Goal: Transaction & Acquisition: Download file/media

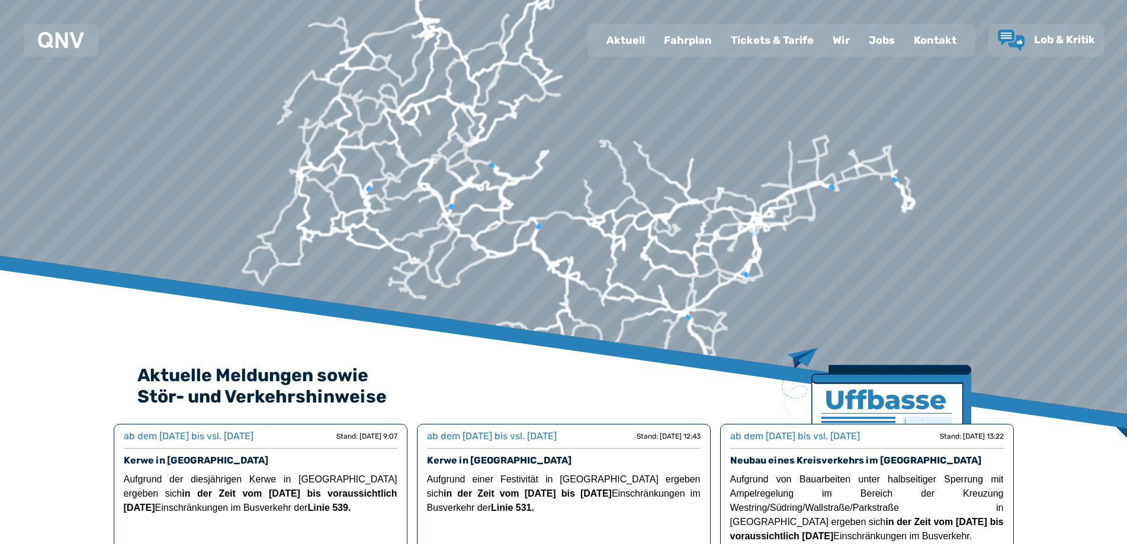
click at [707, 50] on div "Fahrplan" at bounding box center [687, 40] width 67 height 31
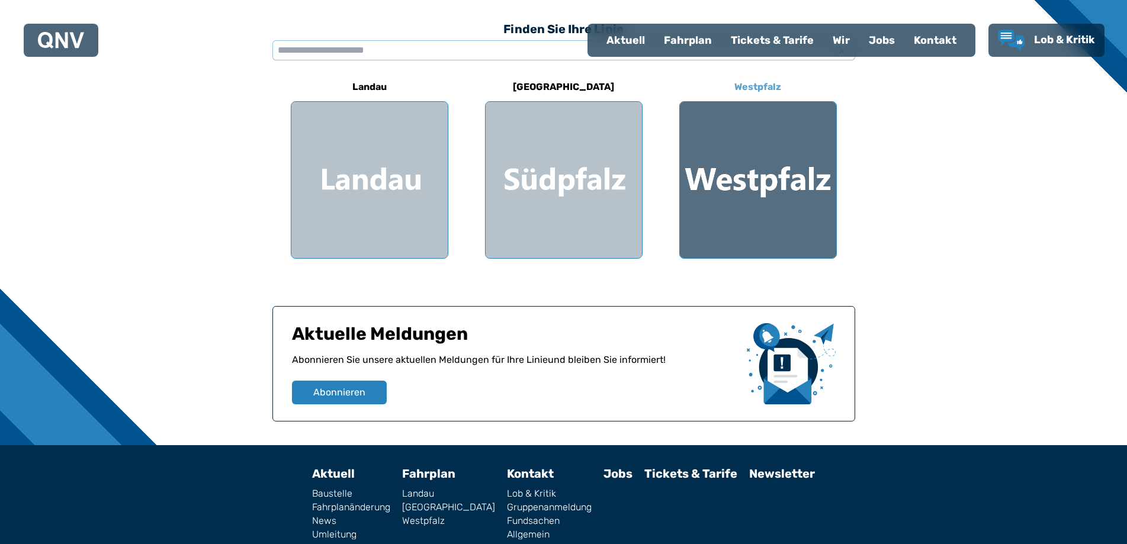
scroll to position [277, 0]
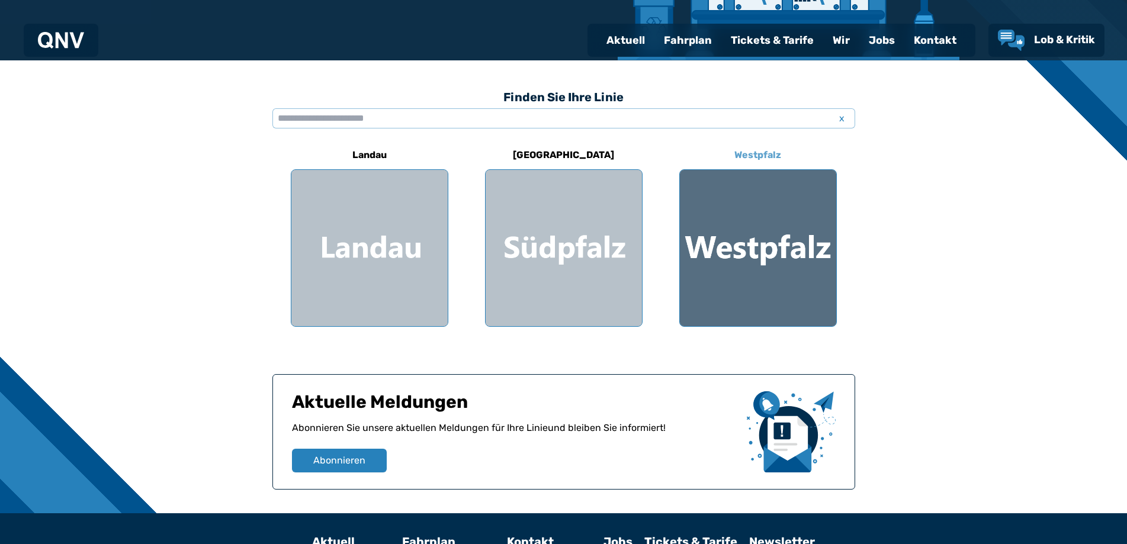
click at [769, 253] on div at bounding box center [758, 248] width 156 height 156
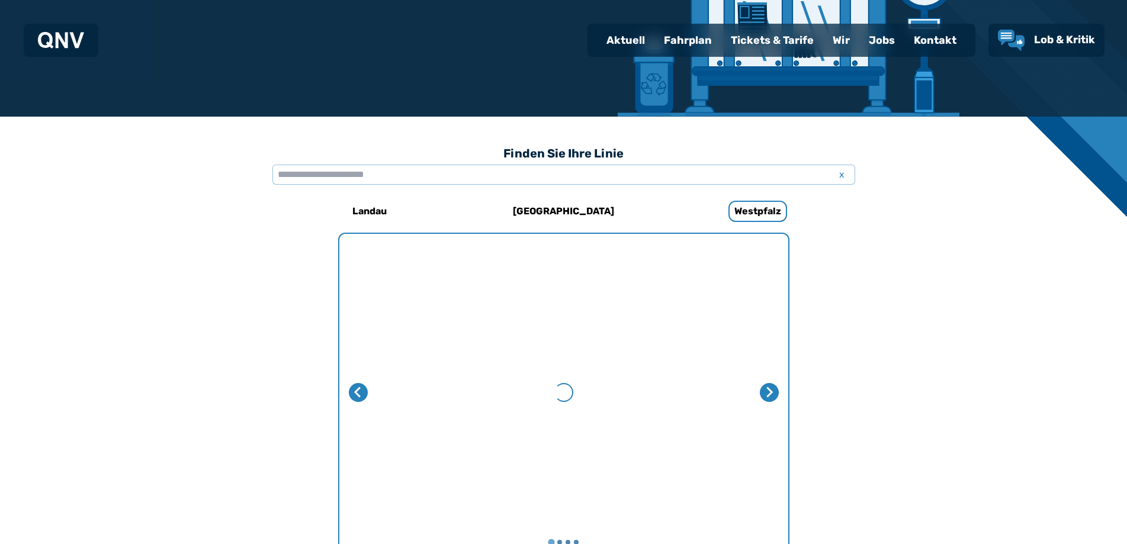
scroll to position [365, 0]
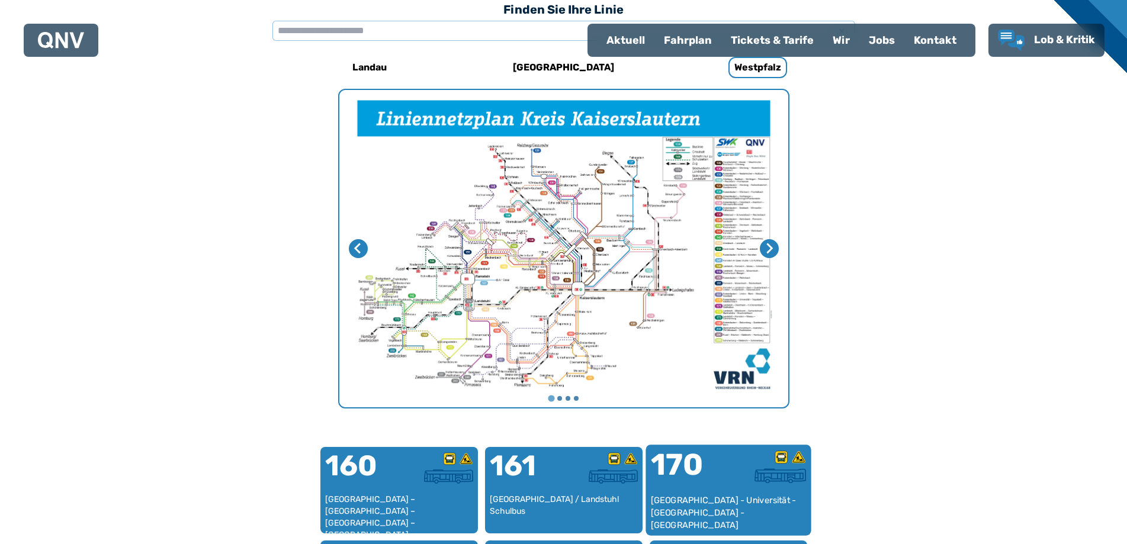
click at [698, 457] on div "170" at bounding box center [689, 472] width 78 height 44
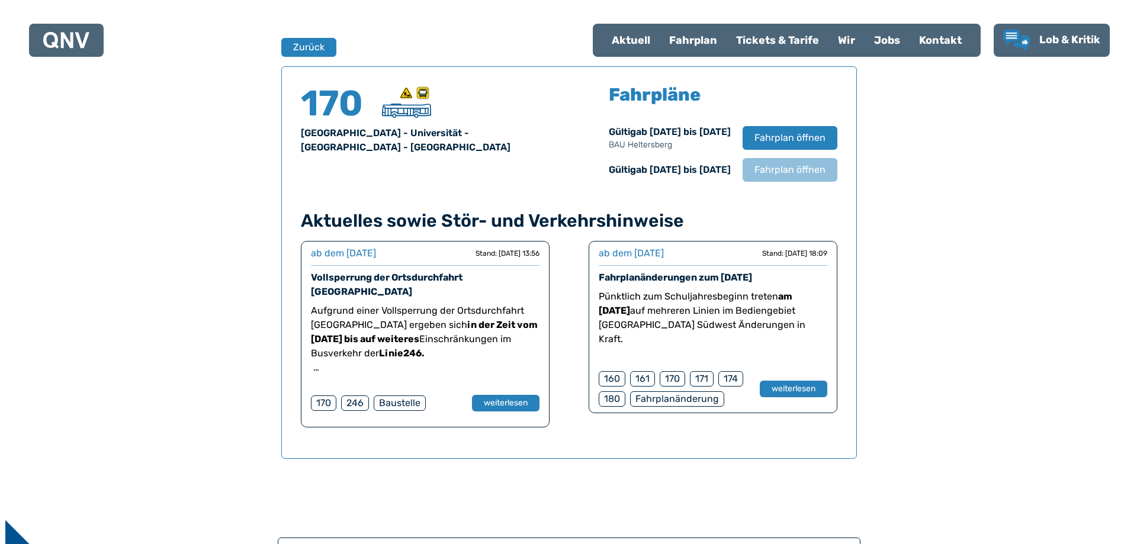
scroll to position [781, 0]
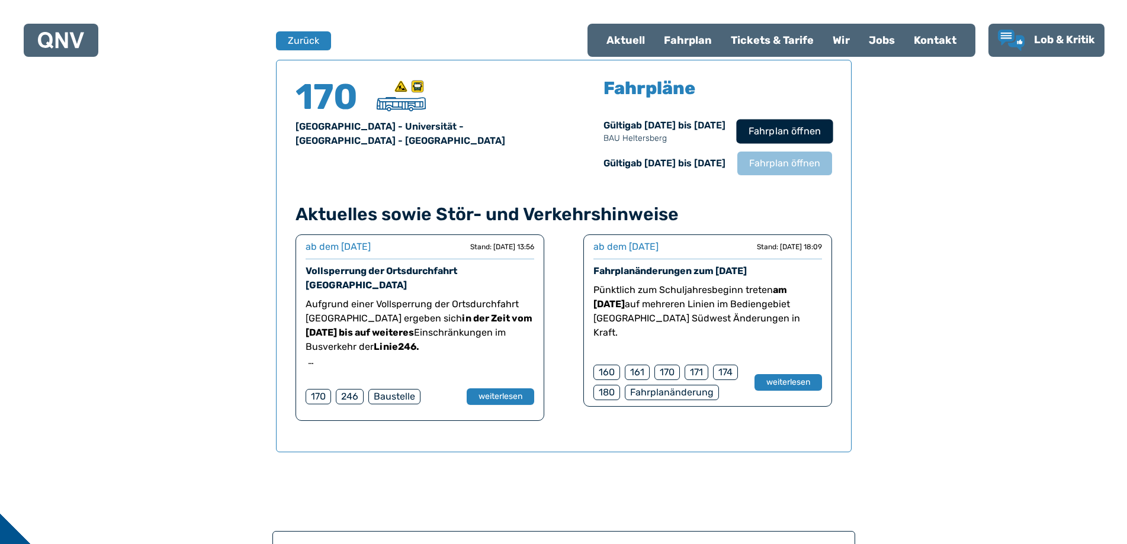
click at [786, 129] on span "Fahrplan öffnen" at bounding box center [784, 131] width 72 height 14
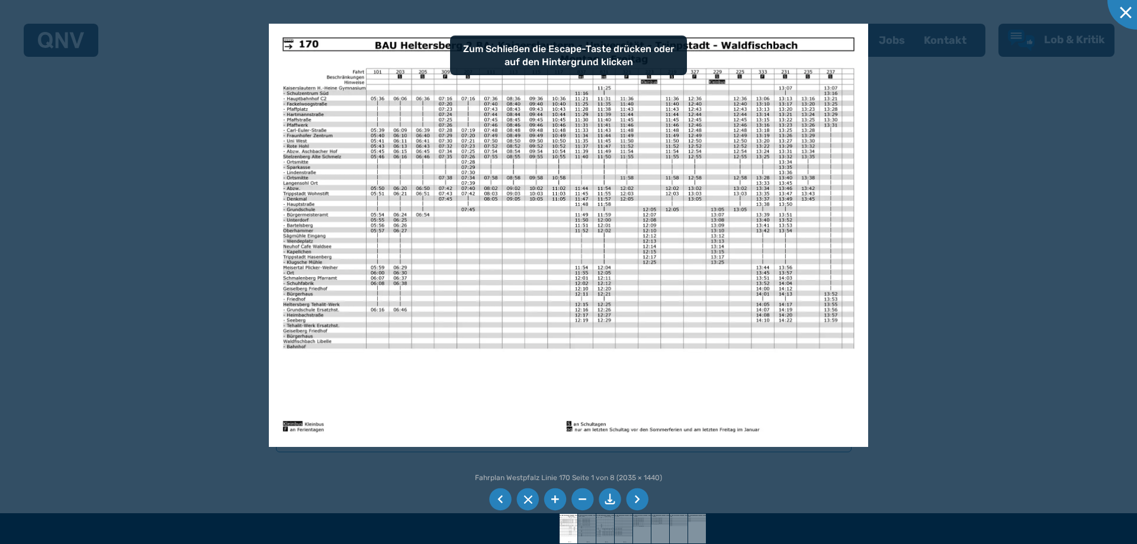
click at [612, 497] on li at bounding box center [610, 500] width 23 height 23
